Goal: Check status: Check status

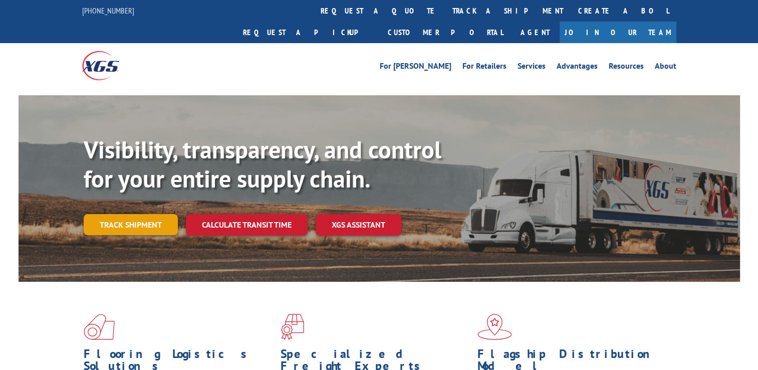
click at [155, 214] on link "Track shipment" at bounding box center [131, 224] width 94 height 21
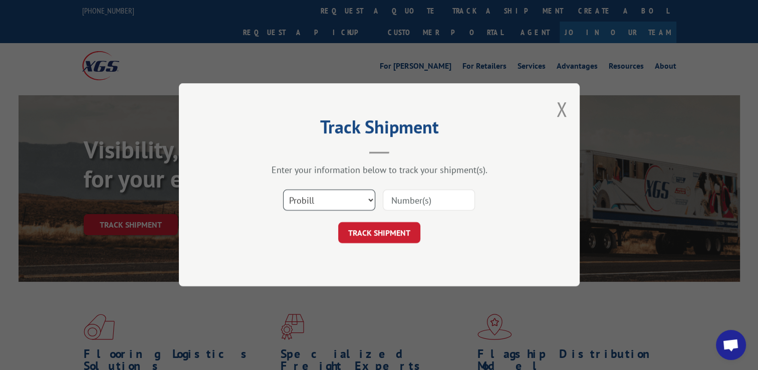
click at [354, 198] on select "Select category... Probill BOL PO" at bounding box center [329, 200] width 92 height 21
select select "bol"
click at [283, 190] on select "Select category... Probill BOL PO" at bounding box center [329, 200] width 92 height 21
click at [405, 195] on input at bounding box center [429, 200] width 92 height 21
paste input "2858798"
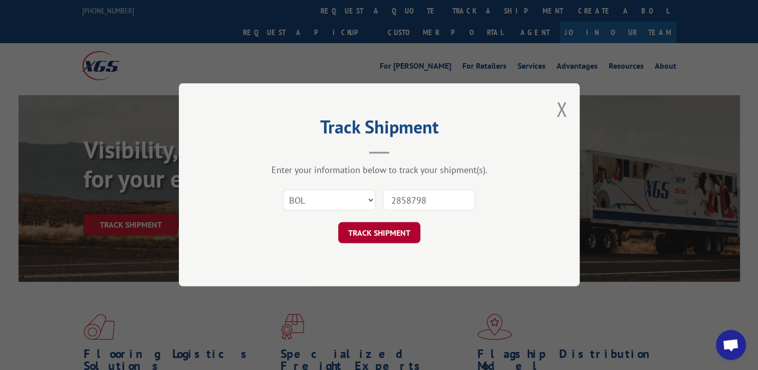
type input "2858798"
click at [391, 239] on button "TRACK SHIPMENT" at bounding box center [379, 233] width 82 height 21
